Goal: Task Accomplishment & Management: Manage account settings

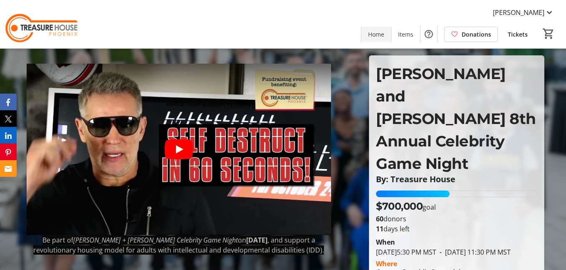
click at [375, 33] on span "Home" at bounding box center [376, 34] width 16 height 9
click at [528, 14] on span "[PERSON_NAME]" at bounding box center [519, 12] width 52 height 10
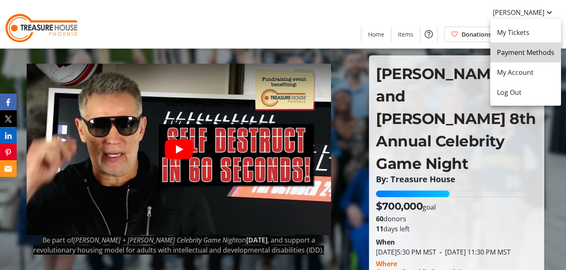
click at [513, 50] on span "Payment Methods" at bounding box center [525, 52] width 57 height 10
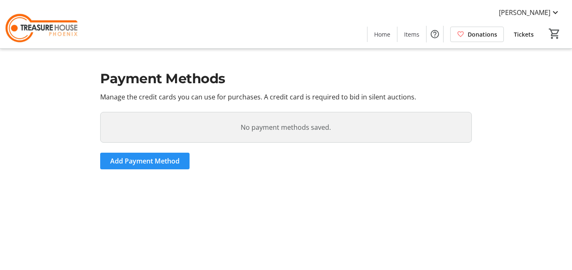
click at [156, 158] on span "Add Payment Method" at bounding box center [144, 161] width 69 height 10
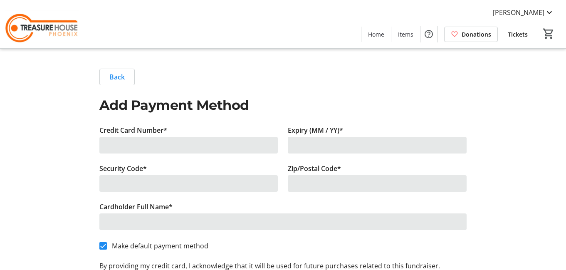
click at [128, 143] on div at bounding box center [188, 145] width 179 height 17
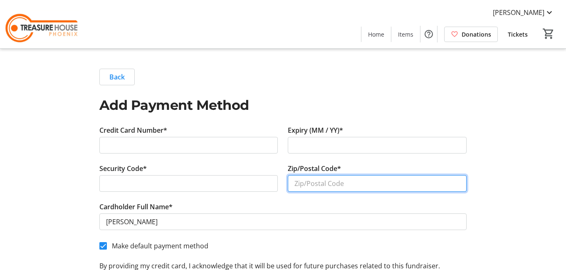
click at [300, 184] on input "Zip/Postal Code*" at bounding box center [377, 183] width 179 height 17
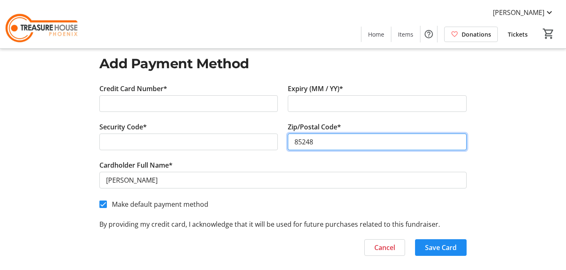
scroll to position [47, 0]
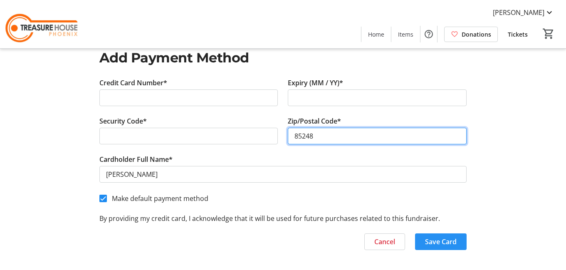
type input "85248"
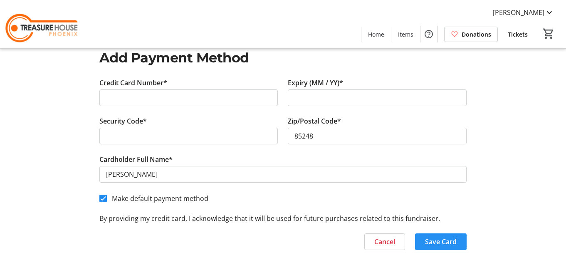
click at [436, 244] on span "Save Card" at bounding box center [441, 242] width 32 height 10
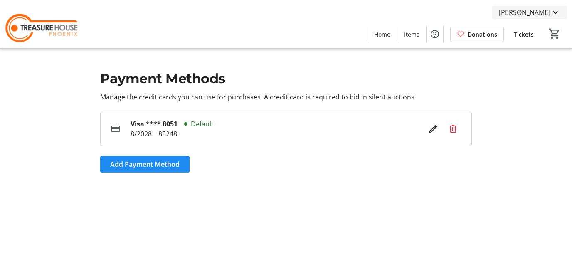
click at [537, 11] on span "[PERSON_NAME]" at bounding box center [525, 12] width 52 height 10
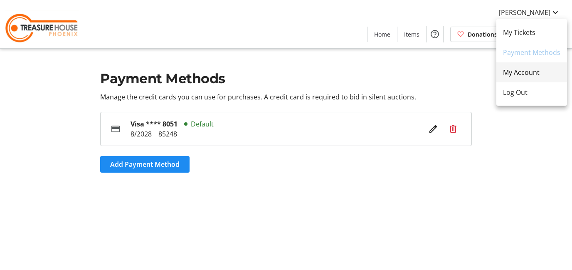
click at [520, 74] on span "My Account" at bounding box center [531, 72] width 57 height 10
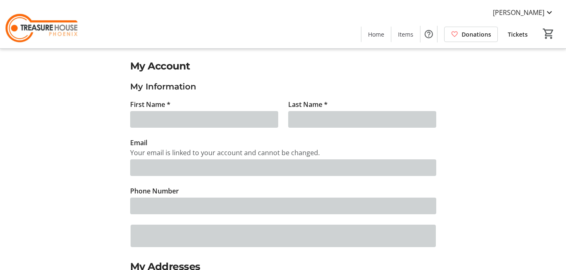
type input "[PERSON_NAME]"
type input "[PERSON_NAME][EMAIL_ADDRESS][PERSON_NAME][DOMAIN_NAME]"
type input "[PHONE_NUMBER]"
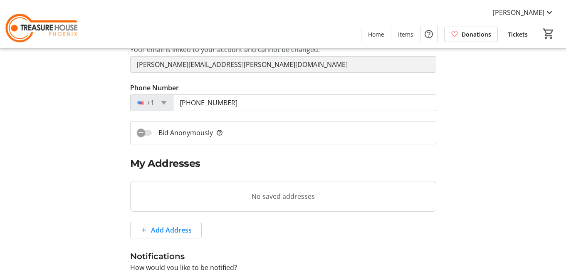
scroll to position [125, 0]
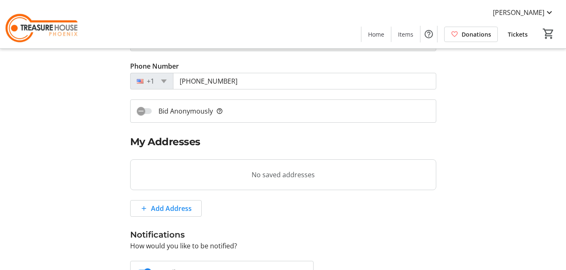
click at [161, 169] on tr-blank-state "No saved addresses" at bounding box center [283, 174] width 306 height 31
click at [267, 178] on tr-blank-state "No saved addresses" at bounding box center [283, 174] width 306 height 31
click at [139, 207] on span at bounding box center [166, 208] width 71 height 20
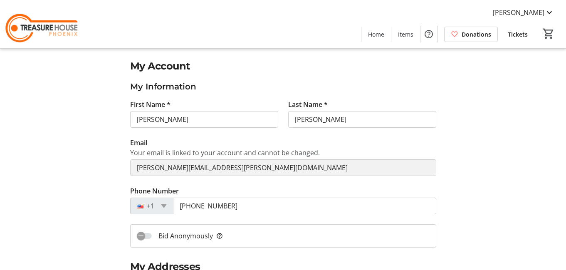
select select "CA"
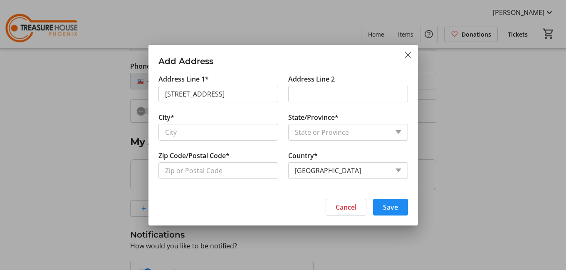
type input "25254 South Papago Place"
type input "Sun Lakes"
type input "85248"
select select "US"
select select "AZ"
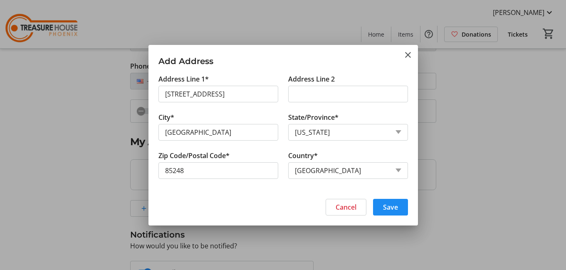
click at [395, 204] on span "Save" at bounding box center [390, 207] width 15 height 10
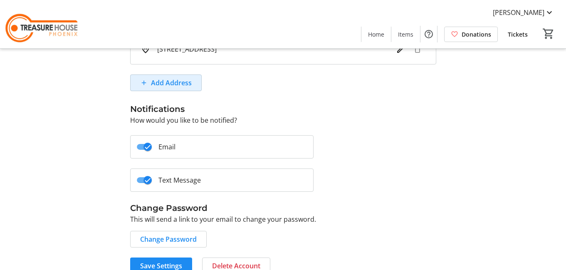
scroll to position [265, 0]
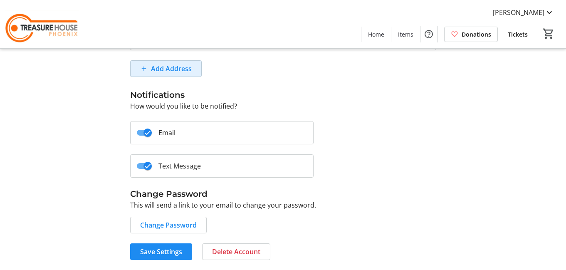
click at [179, 166] on label "Text Message" at bounding box center [176, 166] width 49 height 10
click at [152, 166] on button "Text Message" at bounding box center [144, 166] width 15 height 6
click at [148, 164] on span "button" at bounding box center [141, 166] width 17 height 17
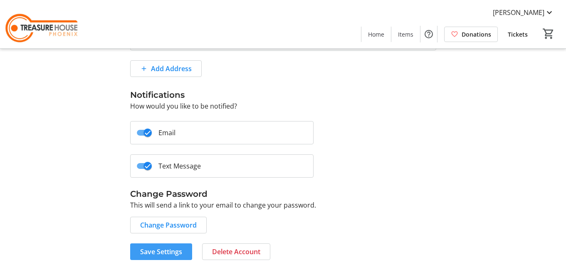
click at [168, 250] on span "Save Settings" at bounding box center [161, 252] width 42 height 10
click at [158, 250] on span "Save Settings" at bounding box center [161, 252] width 42 height 10
click at [520, 7] on span "[PERSON_NAME]" at bounding box center [519, 12] width 52 height 10
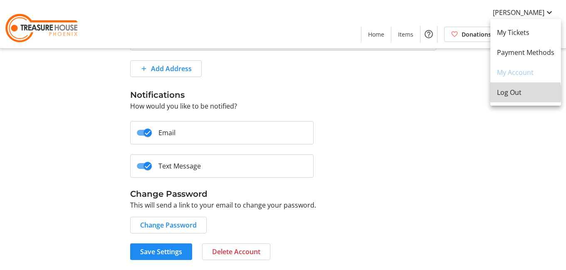
click at [512, 94] on span "Log Out" at bounding box center [525, 92] width 57 height 10
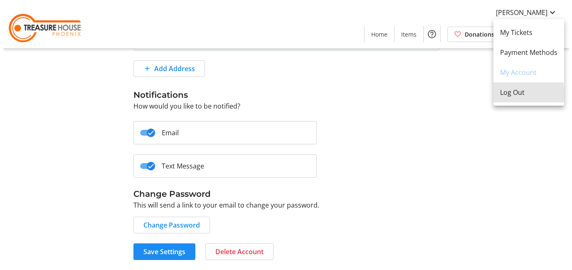
scroll to position [0, 0]
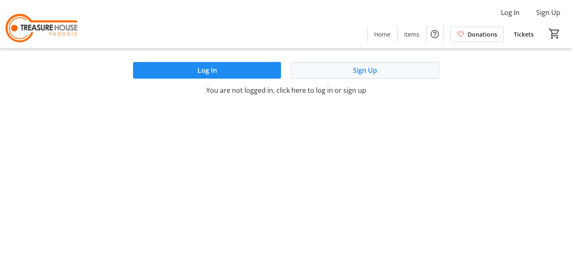
click at [358, 71] on span "Sign Up" at bounding box center [365, 70] width 24 height 10
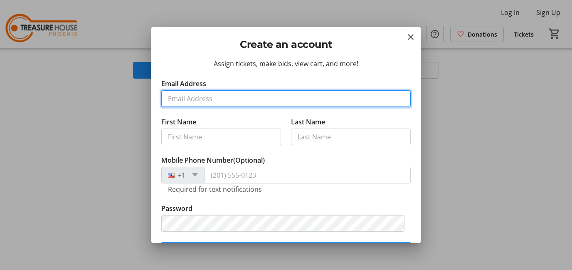
click at [186, 102] on input "Email Address" at bounding box center [286, 98] width 250 height 17
type input "[PERSON_NAME][EMAIL_ADDRESS][PERSON_NAME][DOMAIN_NAME]"
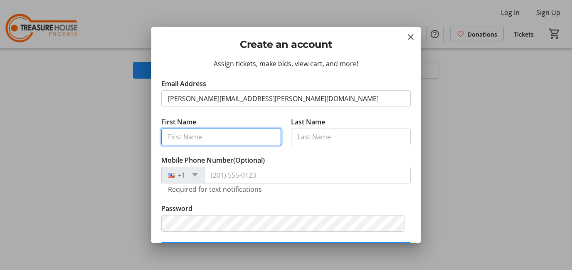
type input "[PERSON_NAME]"
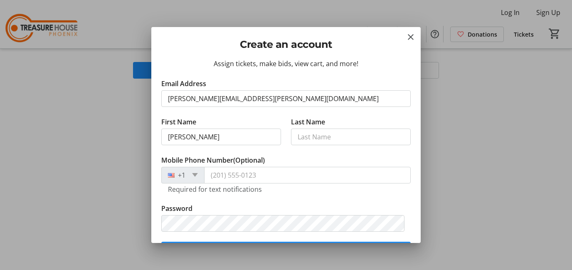
type input "[PERSON_NAME]"
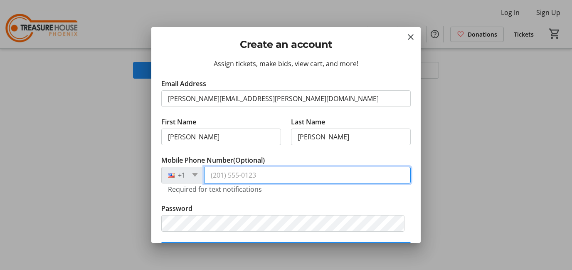
type input "[PHONE_NUMBER]"
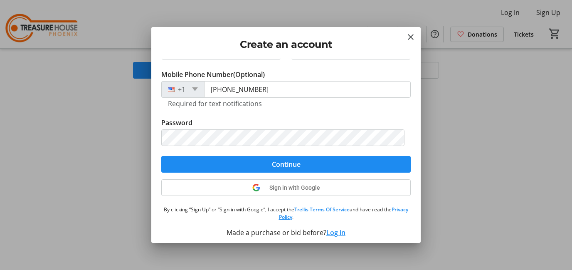
scroll to position [90, 0]
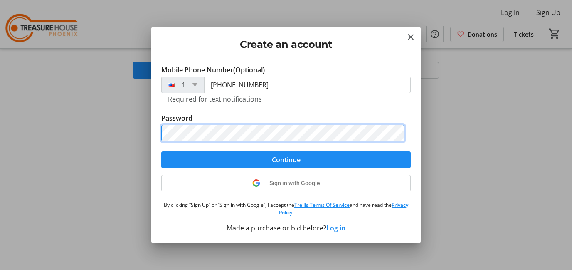
click at [129, 130] on div "Create an account Assign tickets, make bids, view cart, and more! Email Address…" at bounding box center [286, 135] width 572 height 270
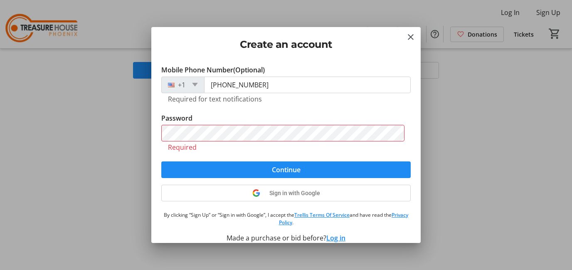
click at [221, 217] on div "Assign tickets, make bids, view cart, and more! Email Address daphne.wright@clt…" at bounding box center [286, 151] width 270 height 184
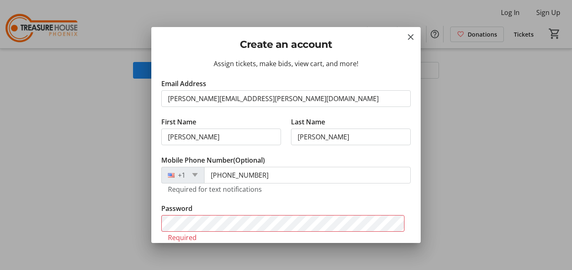
scroll to position [42, 0]
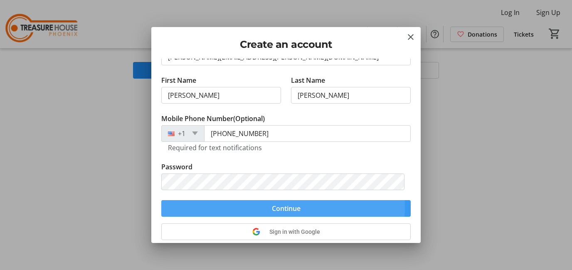
click at [279, 207] on span "Continue" at bounding box center [286, 208] width 29 height 10
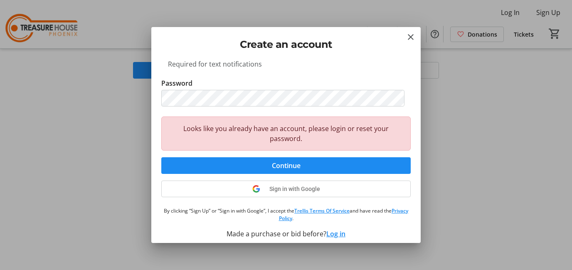
scroll to position [131, 0]
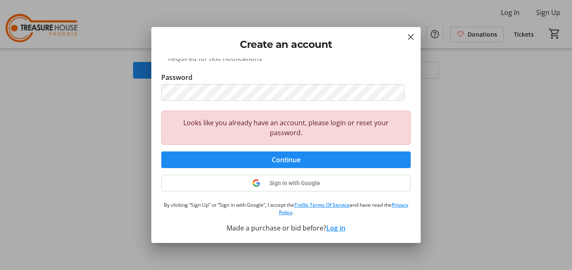
click at [302, 131] on div "Looks like you already have an account, please login or reset your password." at bounding box center [286, 128] width 250 height 34
click at [282, 160] on span "Continue" at bounding box center [286, 160] width 29 height 10
click at [411, 34] on mat-icon "Close" at bounding box center [411, 37] width 10 height 10
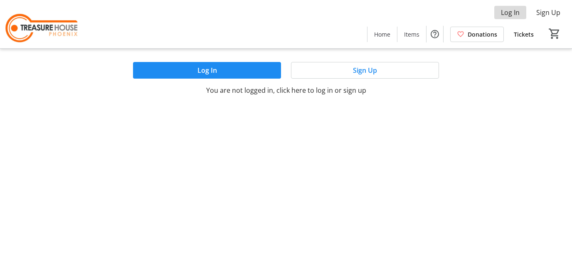
click at [508, 12] on span "Log In" at bounding box center [510, 12] width 19 height 10
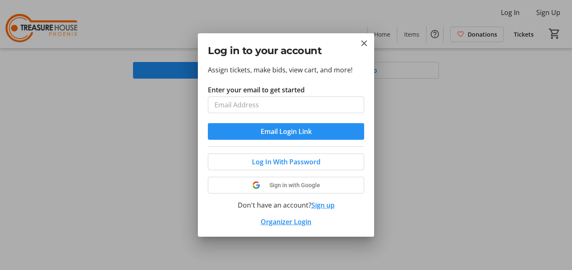
click at [286, 131] on button "Email Login Link" at bounding box center [286, 131] width 156 height 17
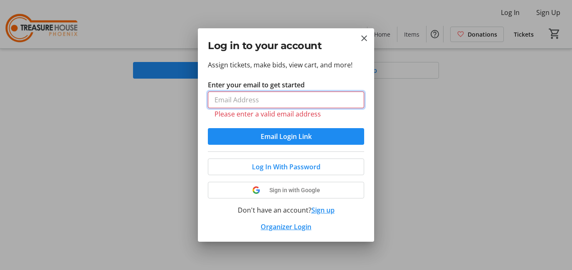
click at [237, 101] on input "Enter your email to get started" at bounding box center [286, 100] width 156 height 17
type input "[PERSON_NAME][EMAIL_ADDRESS][PERSON_NAME][DOMAIN_NAME]"
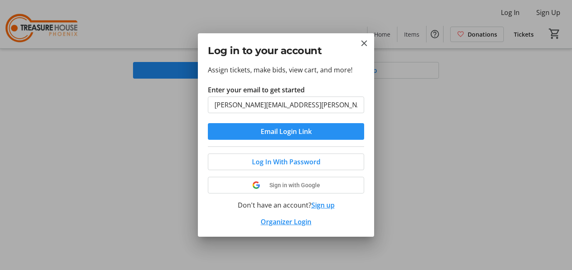
click at [287, 135] on span "Email Login Link" at bounding box center [286, 131] width 51 height 10
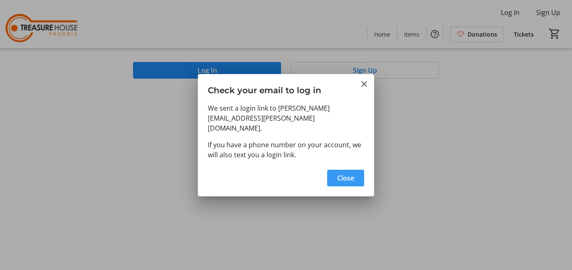
click at [337, 173] on span "Close" at bounding box center [345, 178] width 17 height 10
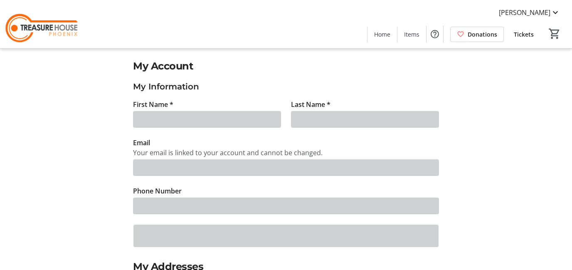
type input "[PERSON_NAME][EMAIL_ADDRESS][PERSON_NAME][DOMAIN_NAME]"
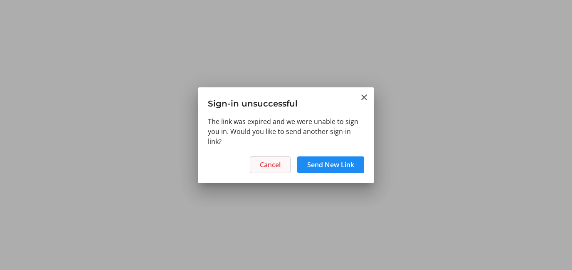
click at [257, 167] on span at bounding box center [270, 165] width 40 height 20
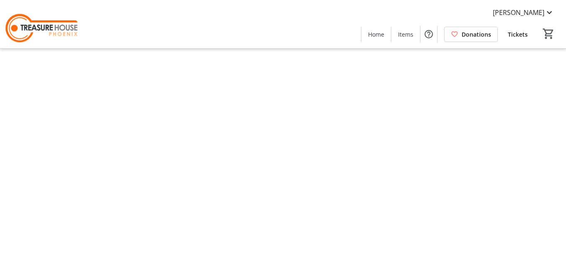
type input "[PERSON_NAME]"
type input "[PERSON_NAME][EMAIL_ADDRESS][PERSON_NAME][DOMAIN_NAME]"
type input "[PHONE_NUMBER]"
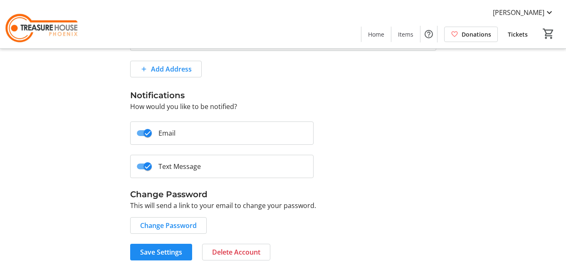
scroll to position [265, 0]
click at [178, 226] on span "Change Password" at bounding box center [168, 225] width 57 height 10
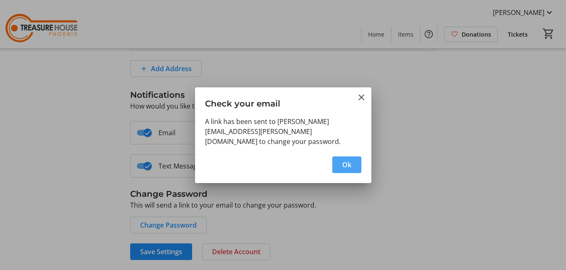
click at [348, 161] on span "Ok" at bounding box center [346, 165] width 9 height 10
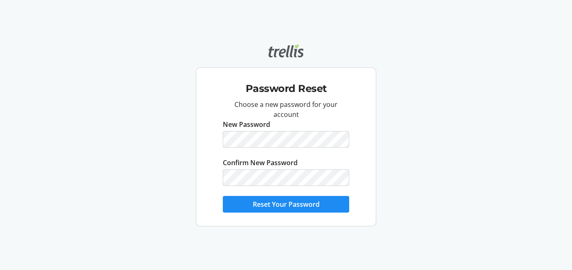
click at [107, 22] on div "Password Reset Choose a new password for your account New Password Confirm New …" at bounding box center [286, 135] width 572 height 270
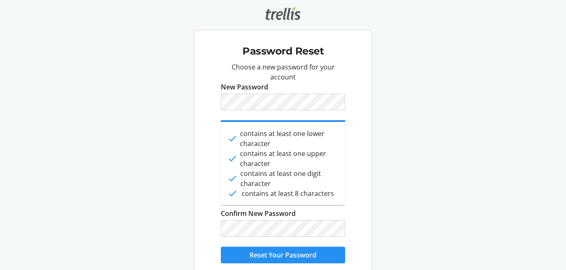
click at [284, 256] on button "Reset Your Password" at bounding box center [283, 255] width 125 height 17
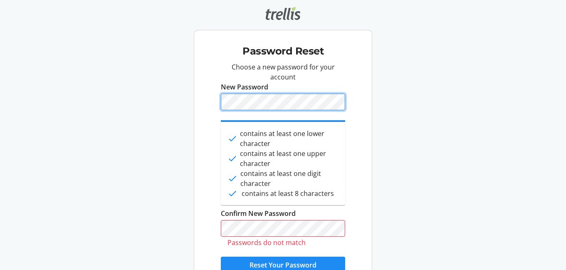
click at [200, 94] on div "Password Reset Choose a new password for your account New Password done contain…" at bounding box center [283, 158] width 179 height 257
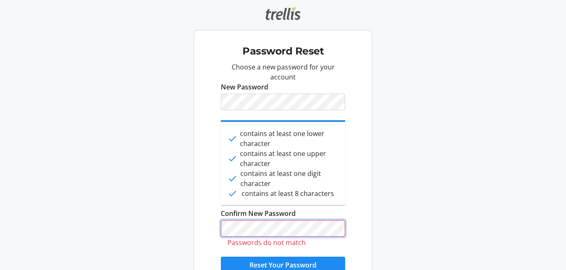
click at [170, 227] on div "Password Reset Choose a new password for your account New Password done contain…" at bounding box center [283, 147] width 566 height 294
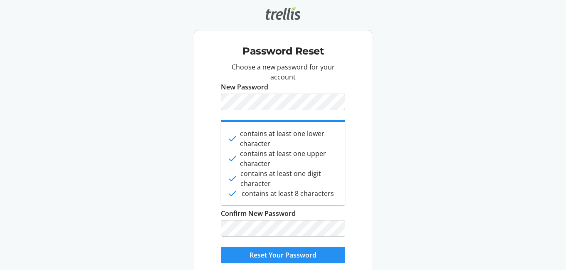
click at [270, 254] on span "Reset Your Password" at bounding box center [283, 255] width 67 height 10
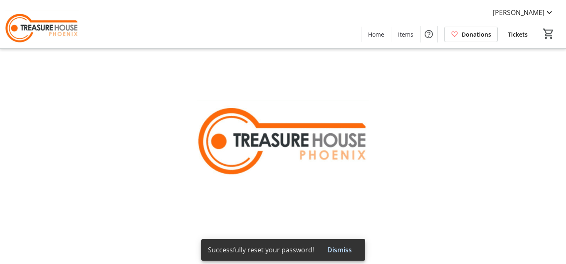
type input "[PERSON_NAME]"
type input "[PERSON_NAME][EMAIL_ADDRESS][PERSON_NAME][DOMAIN_NAME]"
type input "[PHONE_NUMBER]"
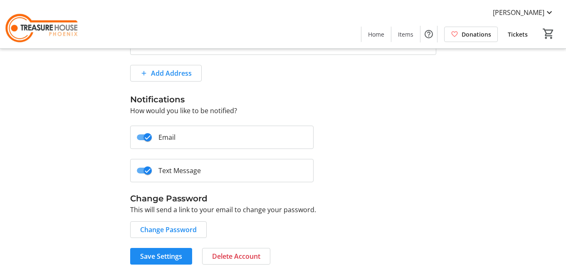
scroll to position [265, 0]
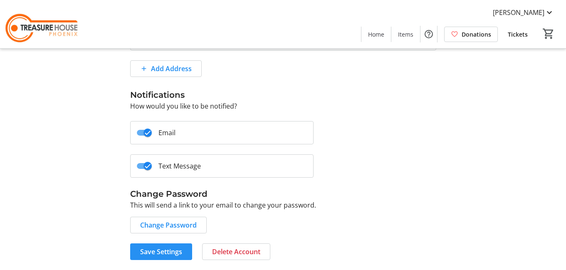
click at [165, 251] on span "Save Settings" at bounding box center [161, 252] width 42 height 10
click at [376, 33] on span "Home" at bounding box center [376, 34] width 16 height 9
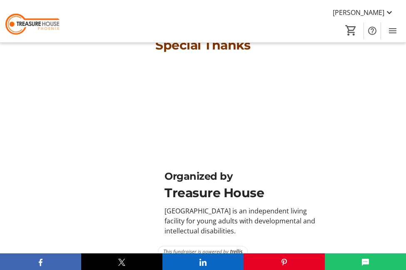
scroll to position [4030, 0]
